Goal: Find specific fact: Find specific fact

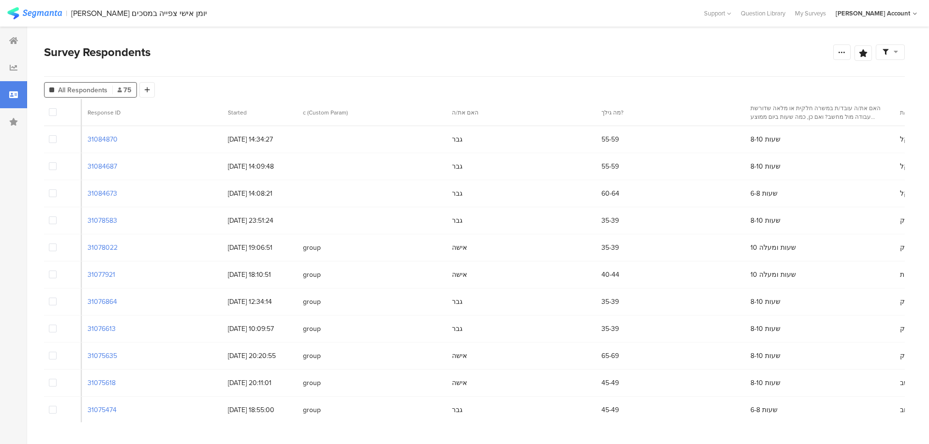
scroll to position [0, 5182]
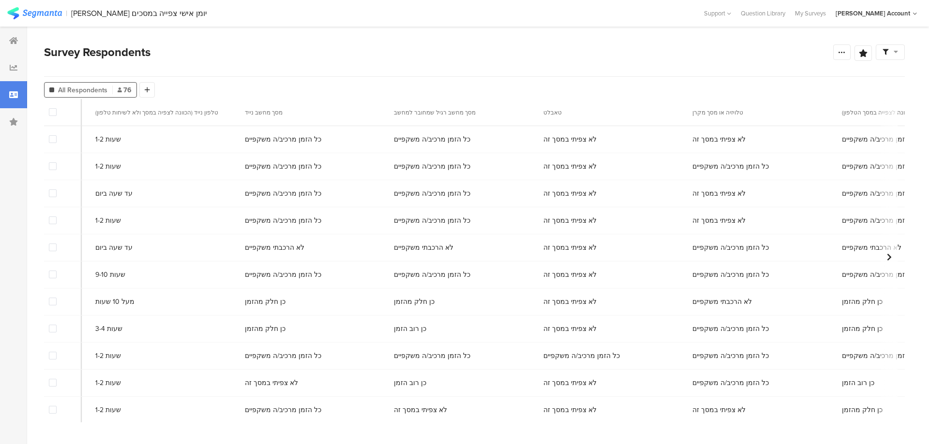
scroll to position [0, 5182]
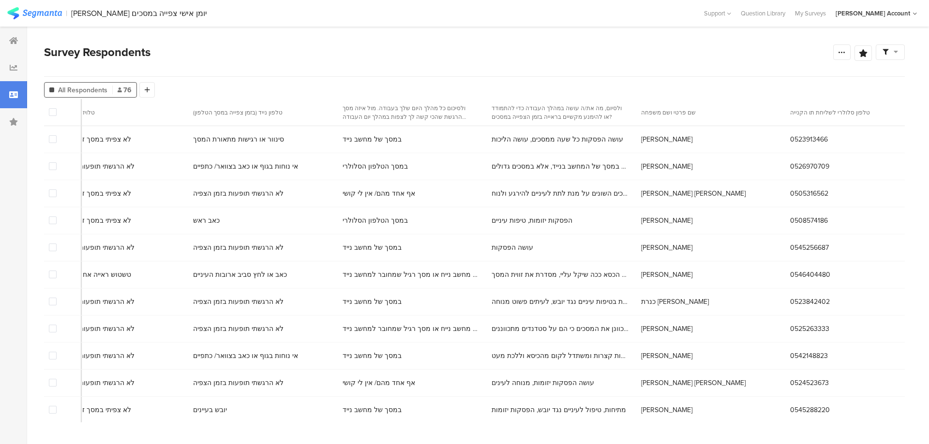
click at [790, 140] on span "0523913466" at bounding box center [809, 139] width 38 height 10
copy span "0523913466"
click at [790, 163] on span "0526970709" at bounding box center [809, 167] width 39 height 10
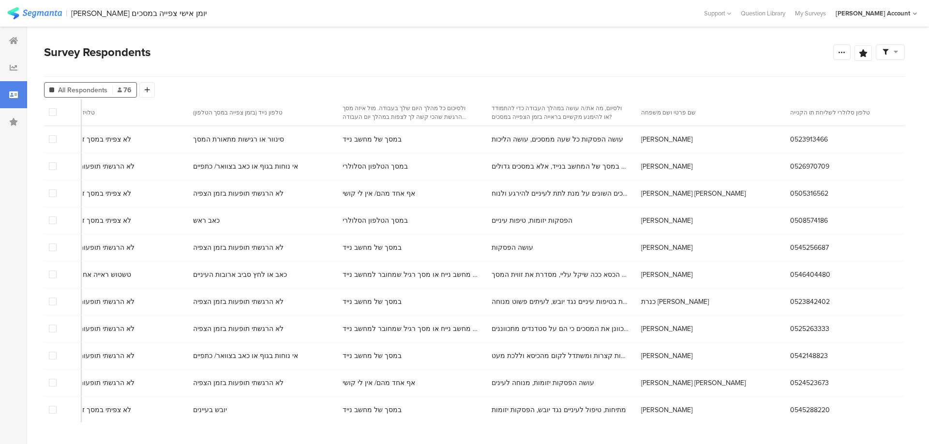
copy span "0526970709"
click at [790, 192] on span "0505316562" at bounding box center [809, 194] width 38 height 10
copy span "0505316562"
click at [790, 221] on span "0508574186" at bounding box center [809, 221] width 38 height 10
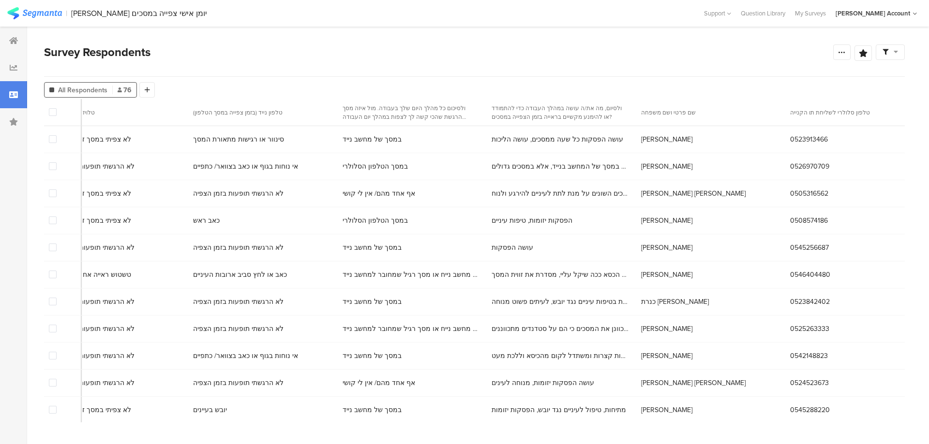
click at [790, 221] on span "0508574186" at bounding box center [809, 221] width 38 height 10
copy span "0508574186"
